Goal: Task Accomplishment & Management: Complete application form

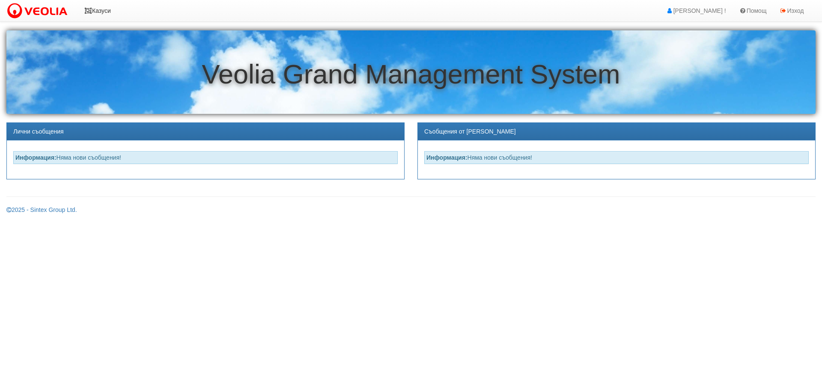
click at [88, 9] on icon at bounding box center [88, 11] width 8 height 6
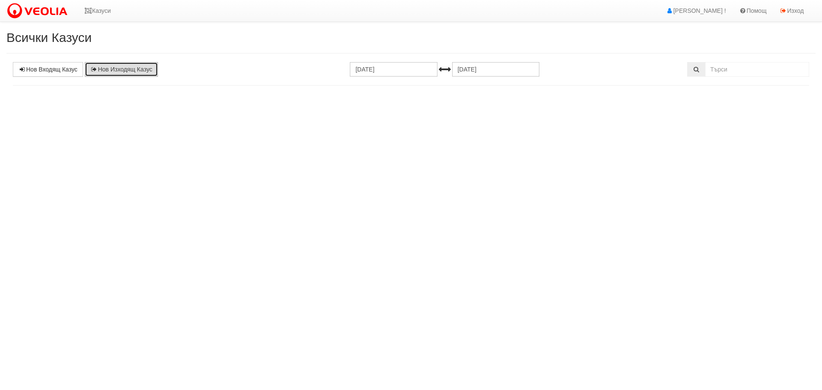
click at [128, 66] on link "Нов Изходящ Казус" at bounding box center [121, 69] width 73 height 15
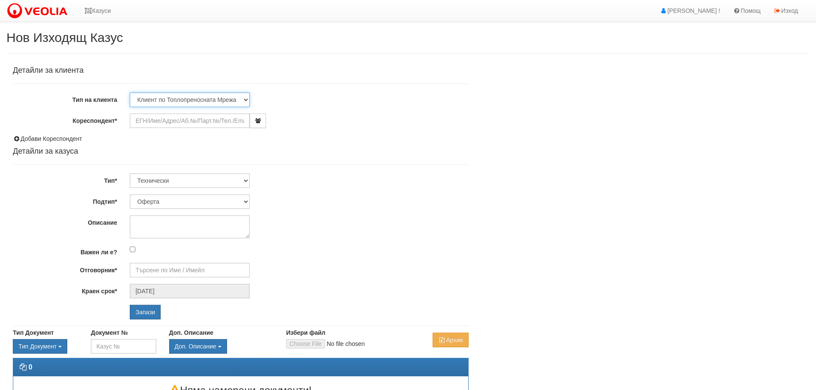
click at [245, 97] on select "Клиент по Топлопреносната Мрежа Институция Партньори Други" at bounding box center [190, 99] width 120 height 15
select select "Institution"
click at [130, 92] on select "Клиент по Топлопреносната Мрежа Институция Партньори Други" at bounding box center [190, 99] width 120 height 15
click at [158, 123] on input "Кореспондент*" at bounding box center [190, 120] width 120 height 15
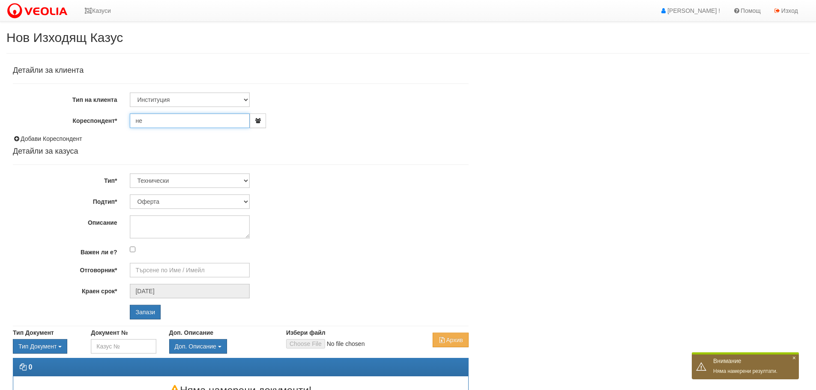
type input "н"
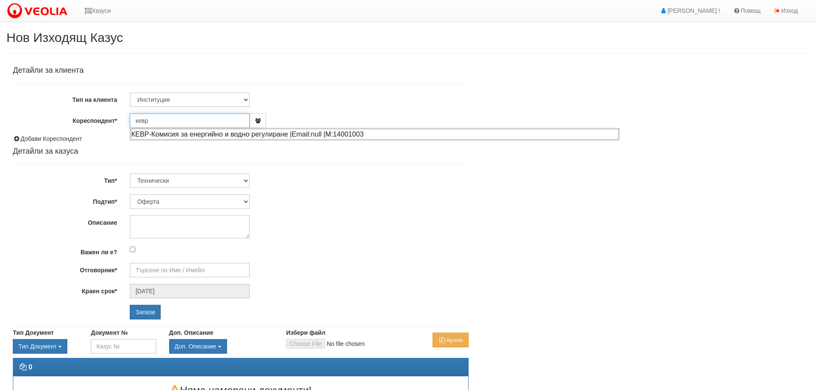
click at [136, 134] on div "КЕВР-Комисия за енергийно и водно регулиране |Email:null |М:14001003" at bounding box center [375, 134] width 488 height 11
type input "КЕВР-Комисия за енергийно и водно регулиране"
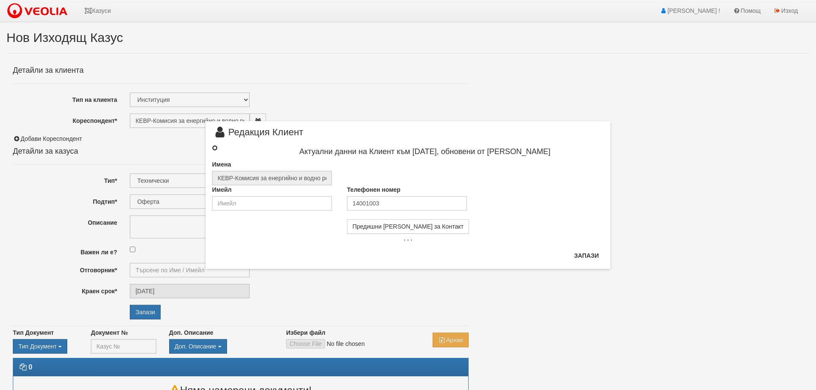
click at [215, 148] on input "radio" at bounding box center [215, 148] width 6 height 6
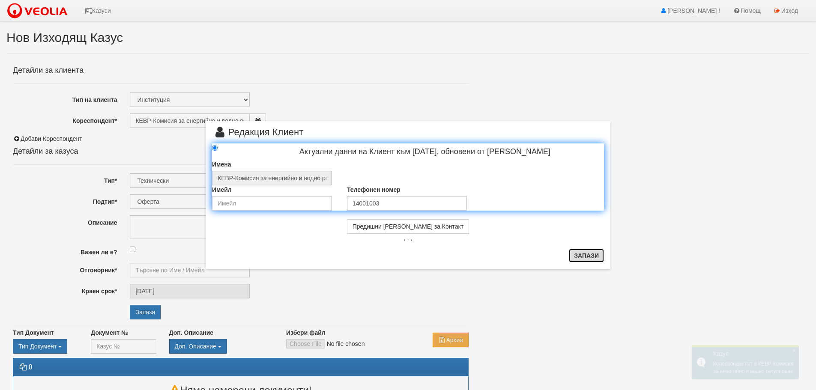
click at [583, 255] on button "Запази" at bounding box center [586, 256] width 35 height 14
radio input "true"
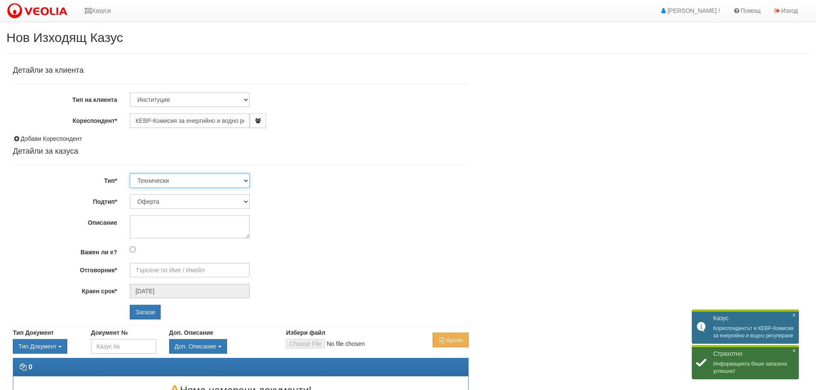
click at [247, 179] on select "Технически ФТС Търговски Административен Производствен Експлоатационен Финансов…" at bounding box center [190, 180] width 120 height 15
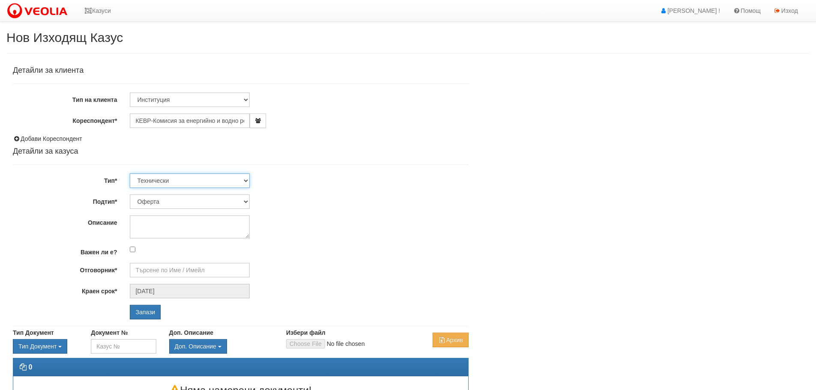
select select "4"
click at [130, 173] on select "Технически ФТС Търговски Административен Производствен Експлоатационен Финансов…" at bounding box center [190, 180] width 120 height 15
click at [248, 200] on select "Писмо Отчет Предложения относно резерви от горива Справка Заявление за издаване…" at bounding box center [190, 201] width 120 height 15
select select "Заявление за издаване на сертификати"
click at [130, 194] on select "Писмо Отчет Предложения относно резерви от горива Справка Заявление за издаване…" at bounding box center [190, 201] width 120 height 15
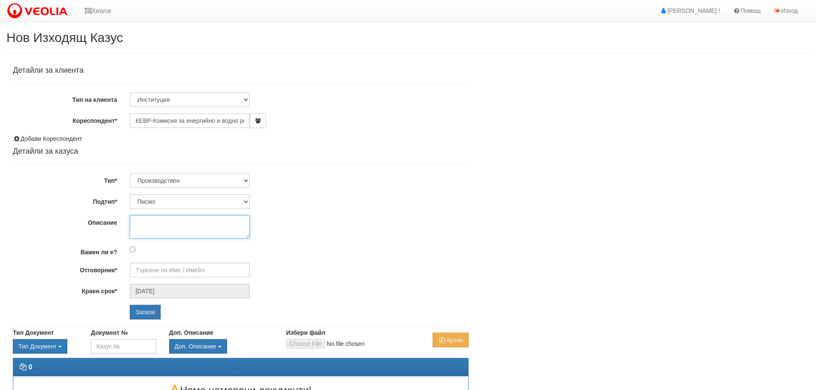
click at [207, 225] on textarea "Описание" at bounding box center [190, 226] width 120 height 23
type textarea "Заявление за издаване на сертификати за произход на електрическа енергия, произ…"
click at [163, 269] on input "Отговорник*" at bounding box center [190, 270] width 120 height 15
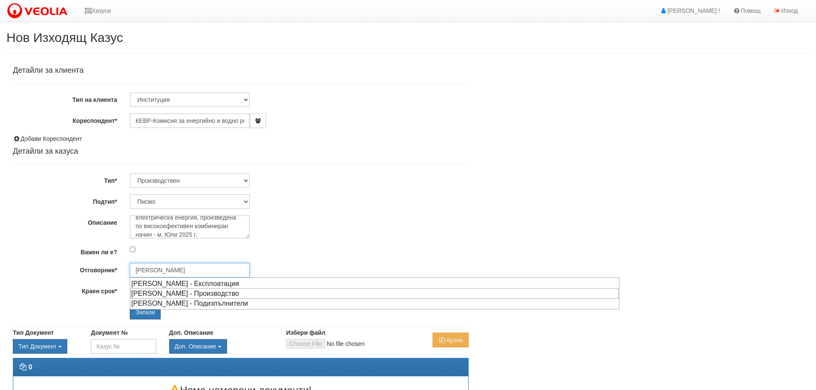
click at [140, 292] on div "[PERSON_NAME] - Производство" at bounding box center [375, 293] width 488 height 11
type input "[PERSON_NAME] - Производство"
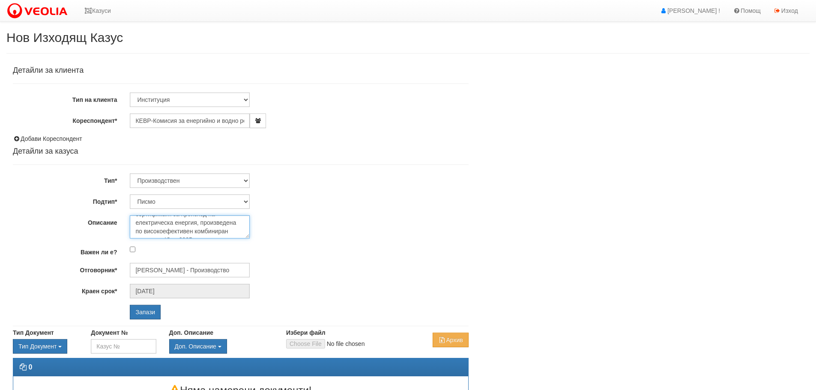
scroll to position [26, 0]
click at [147, 307] on input "Запази" at bounding box center [145, 312] width 31 height 15
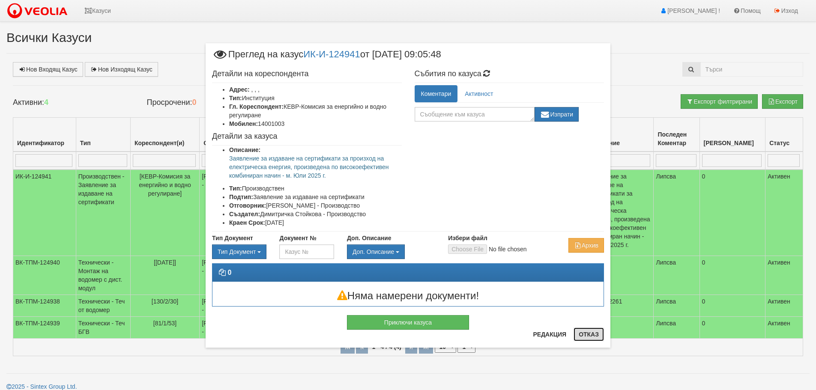
click at [589, 331] on button "Отказ" at bounding box center [588, 335] width 30 height 14
